Goal: Task Accomplishment & Management: Use online tool/utility

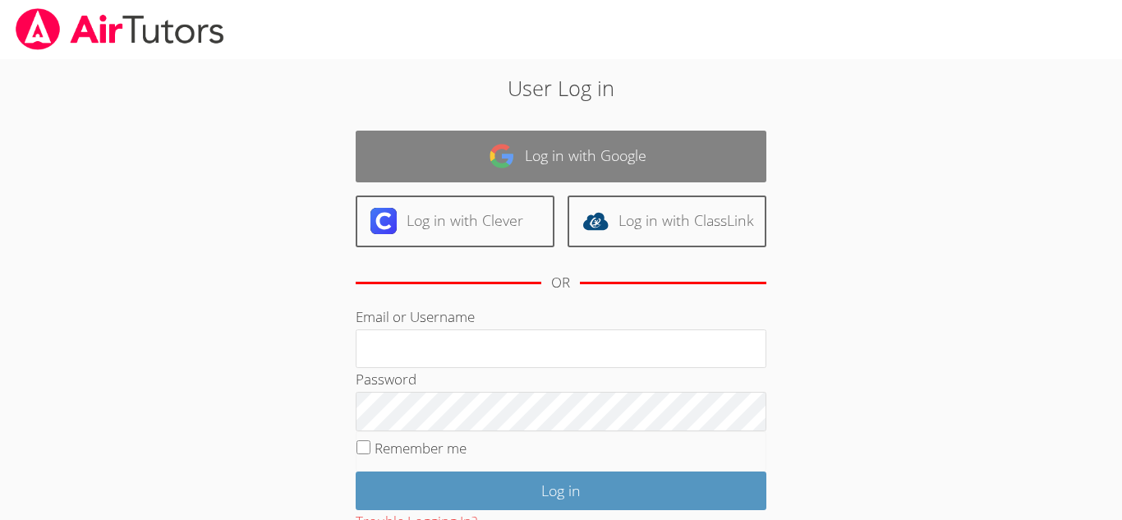
click at [504, 171] on link "Log in with Google" at bounding box center [561, 157] width 411 height 52
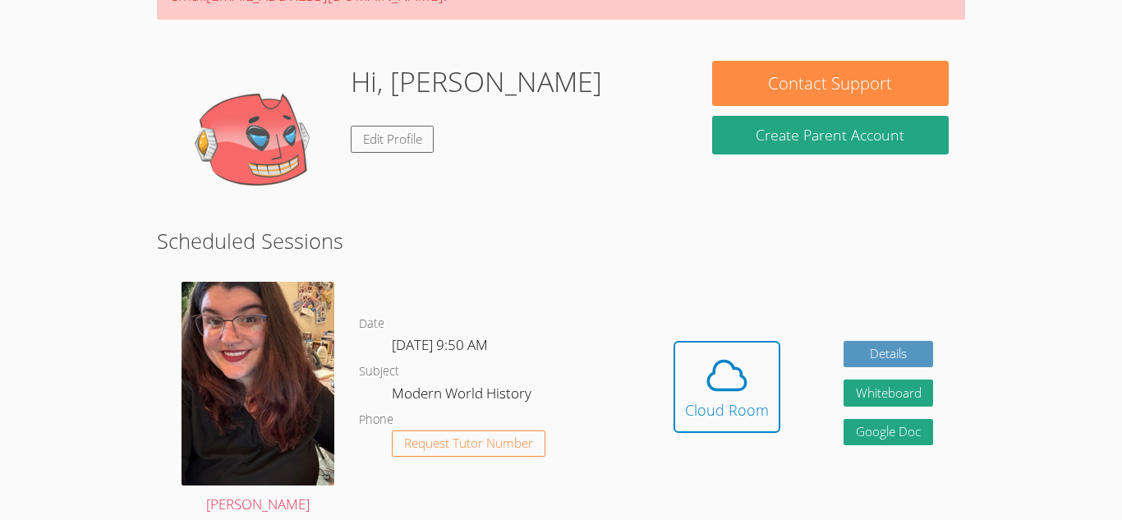
scroll to position [236, 0]
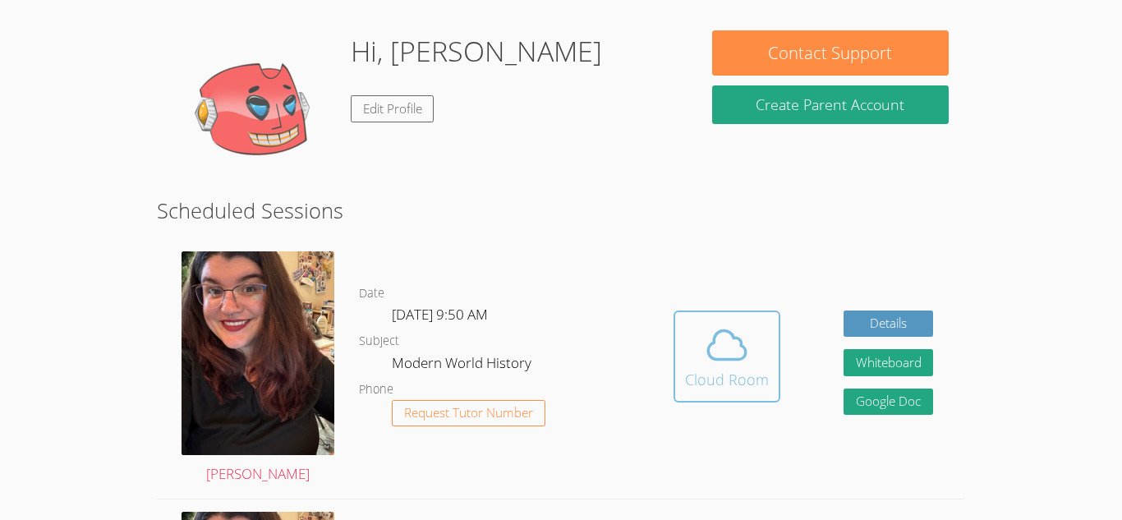
click at [704, 339] on icon at bounding box center [727, 345] width 46 height 46
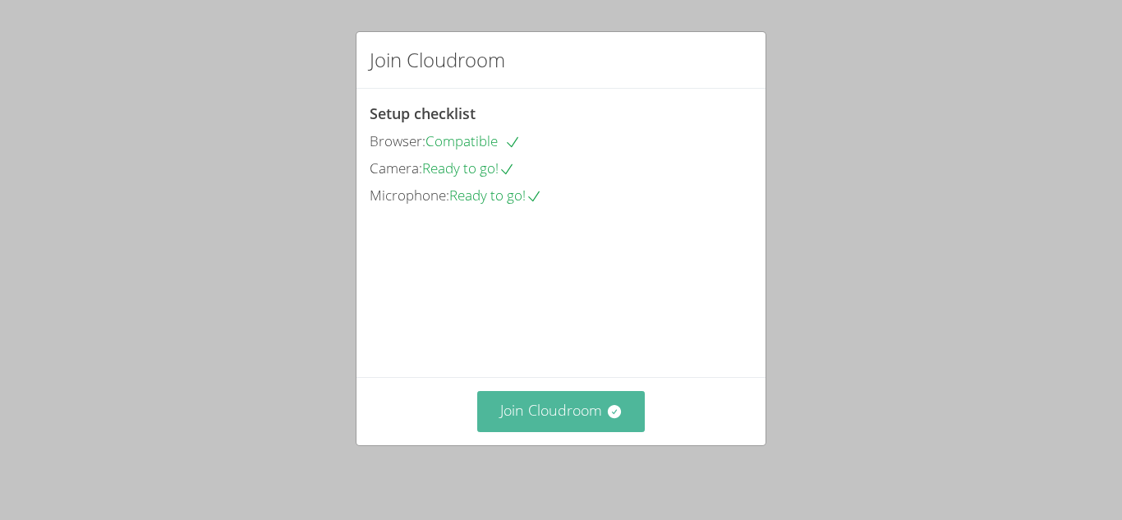
click at [529, 407] on button "Join Cloudroom" at bounding box center [561, 411] width 168 height 40
click at [551, 398] on button "Join Cloudroom" at bounding box center [561, 411] width 168 height 40
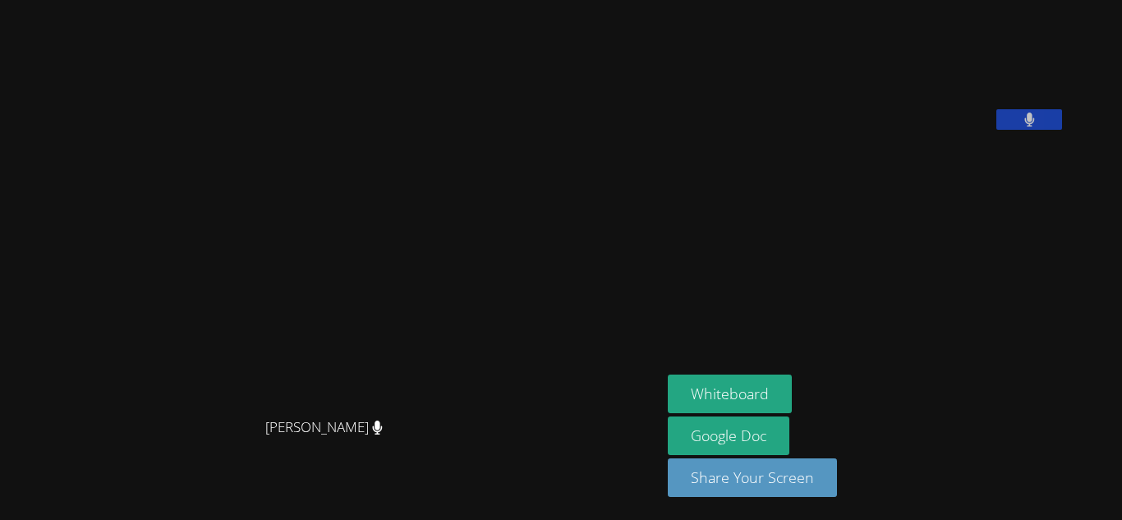
click at [853, 449] on div "Whiteboard Google Doc Share Your Screen" at bounding box center [867, 443] width 398 height 136
click at [837, 495] on button "Share Your Screen" at bounding box center [752, 477] width 169 height 39
